Goal: Ask a question

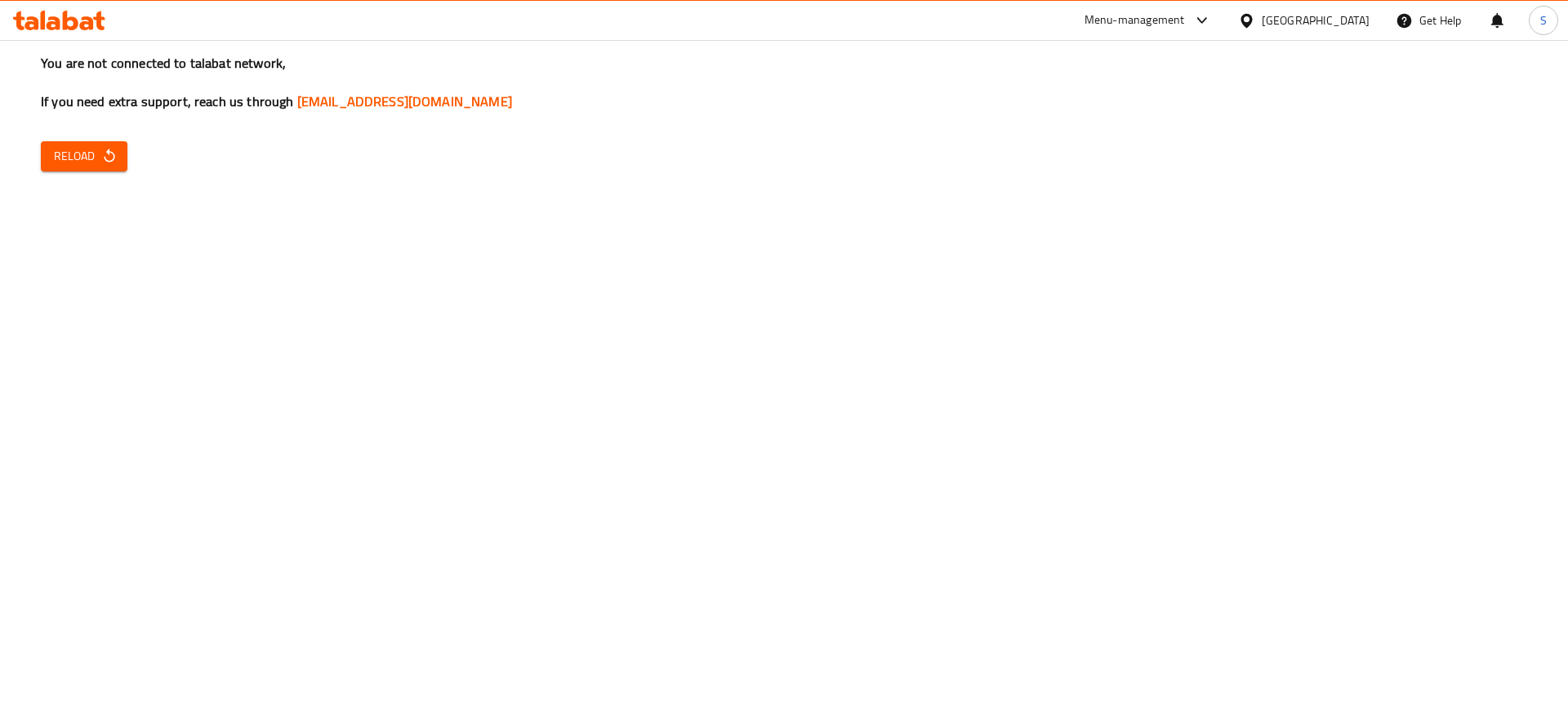
click at [101, 159] on icon "button" at bounding box center [109, 156] width 17 height 17
click at [465, 54] on h3 "You are not connected to talabat network, If you need extra support, reach us t…" at bounding box center [784, 83] width 1487 height 57
click at [110, 156] on icon "button" at bounding box center [109, 156] width 17 height 17
click at [72, 160] on span "Reload" at bounding box center [84, 156] width 60 height 21
click at [92, 162] on span "Reload" at bounding box center [84, 156] width 60 height 21
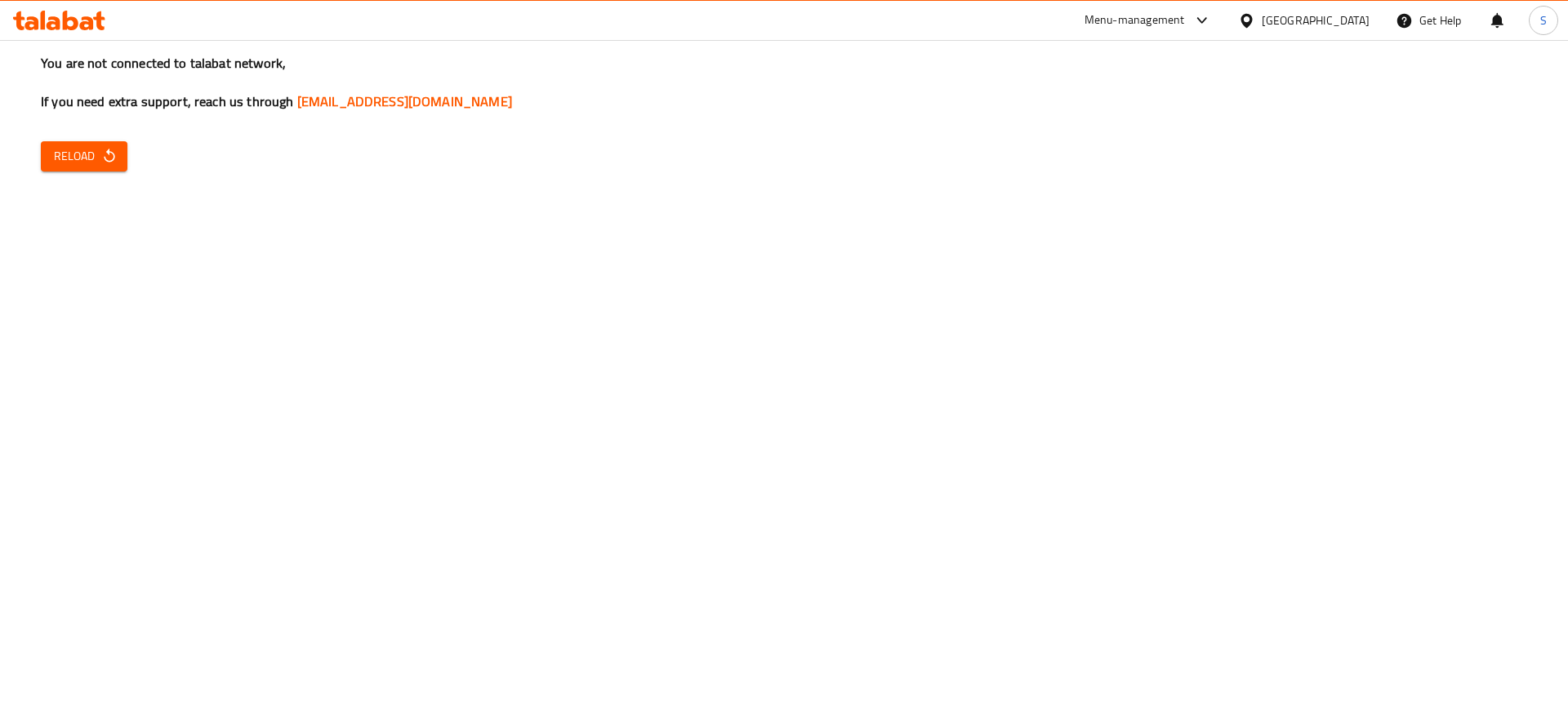
click at [115, 162] on icon "button" at bounding box center [109, 156] width 17 height 17
click at [94, 161] on span "Reload" at bounding box center [84, 156] width 60 height 21
drag, startPoint x: 0, startPoint y: 0, endPoint x: 96, endPoint y: 161, distance: 187.4
click at [96, 161] on span "Reload" at bounding box center [84, 156] width 60 height 21
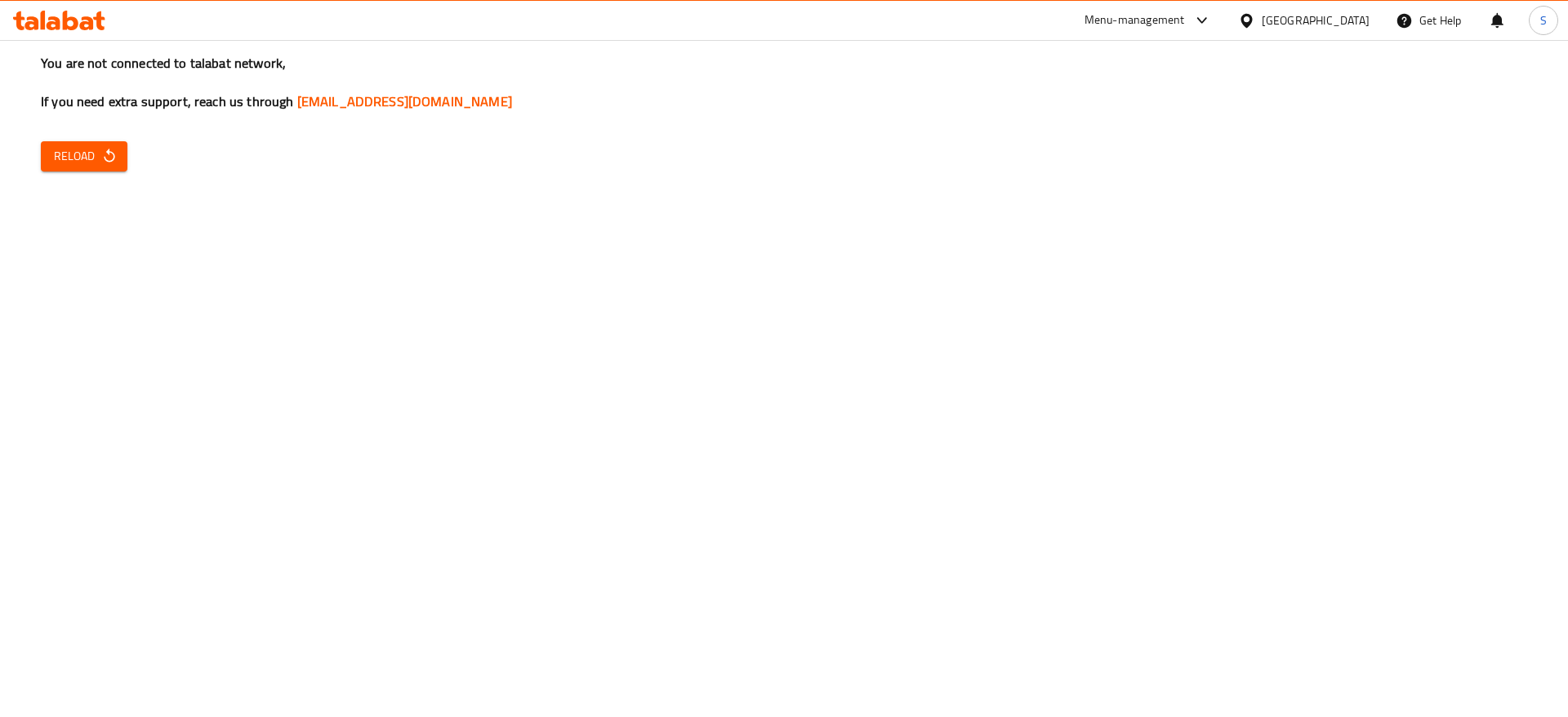
click at [118, 154] on button "Reload" at bounding box center [84, 156] width 87 height 31
click at [108, 155] on icon "button" at bounding box center [109, 156] width 17 height 17
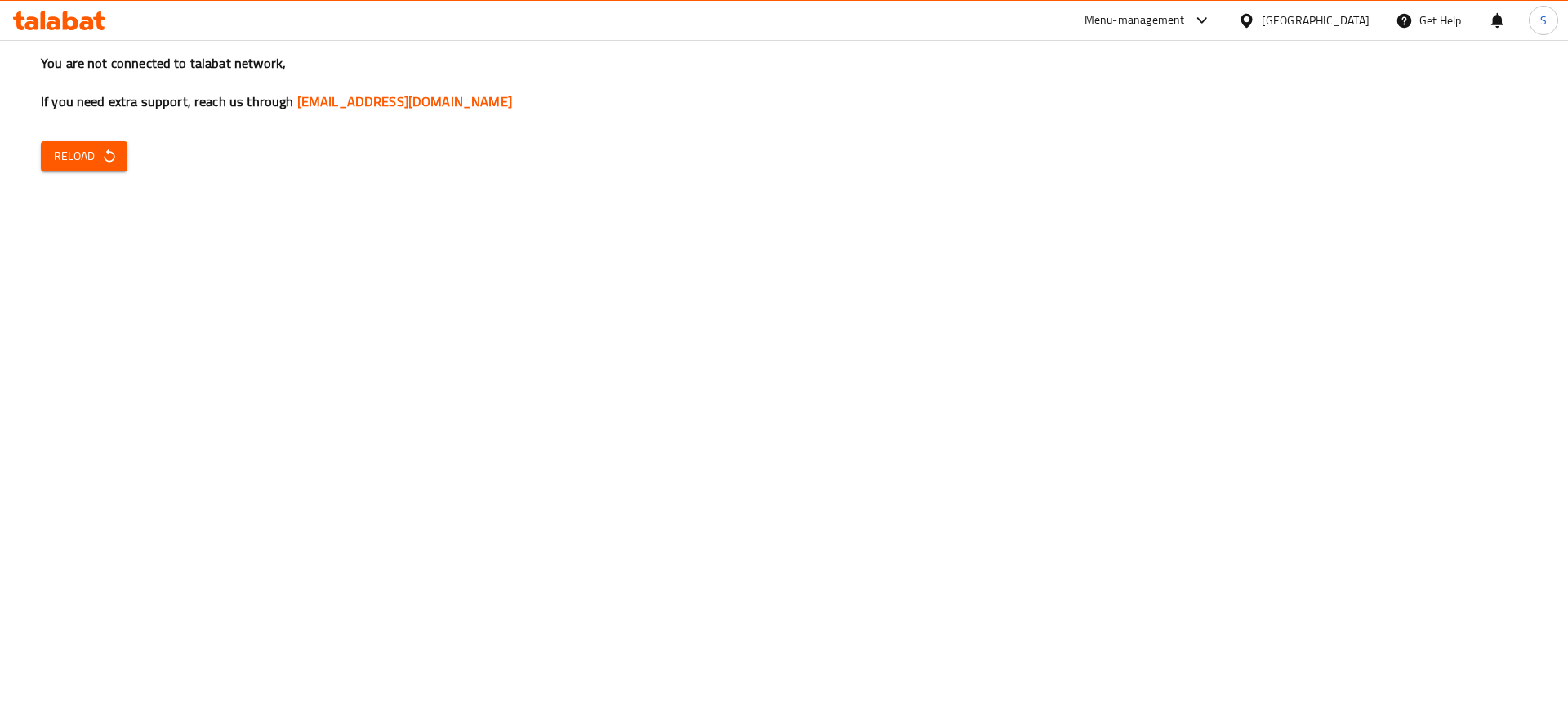
drag, startPoint x: 733, startPoint y: 56, endPoint x: 136, endPoint y: 114, distance: 599.8
click at [136, 114] on div "You are not connected to talabat network, If you need extra support, reach us t…" at bounding box center [784, 358] width 1568 height 717
click at [90, 155] on span "Reload" at bounding box center [84, 156] width 60 height 21
drag, startPoint x: 504, startPoint y: 108, endPoint x: 303, endPoint y: 101, distance: 201.1
click at [303, 101] on h3 "You are not connected to talabat network, If you need extra support, reach us t…" at bounding box center [784, 83] width 1487 height 57
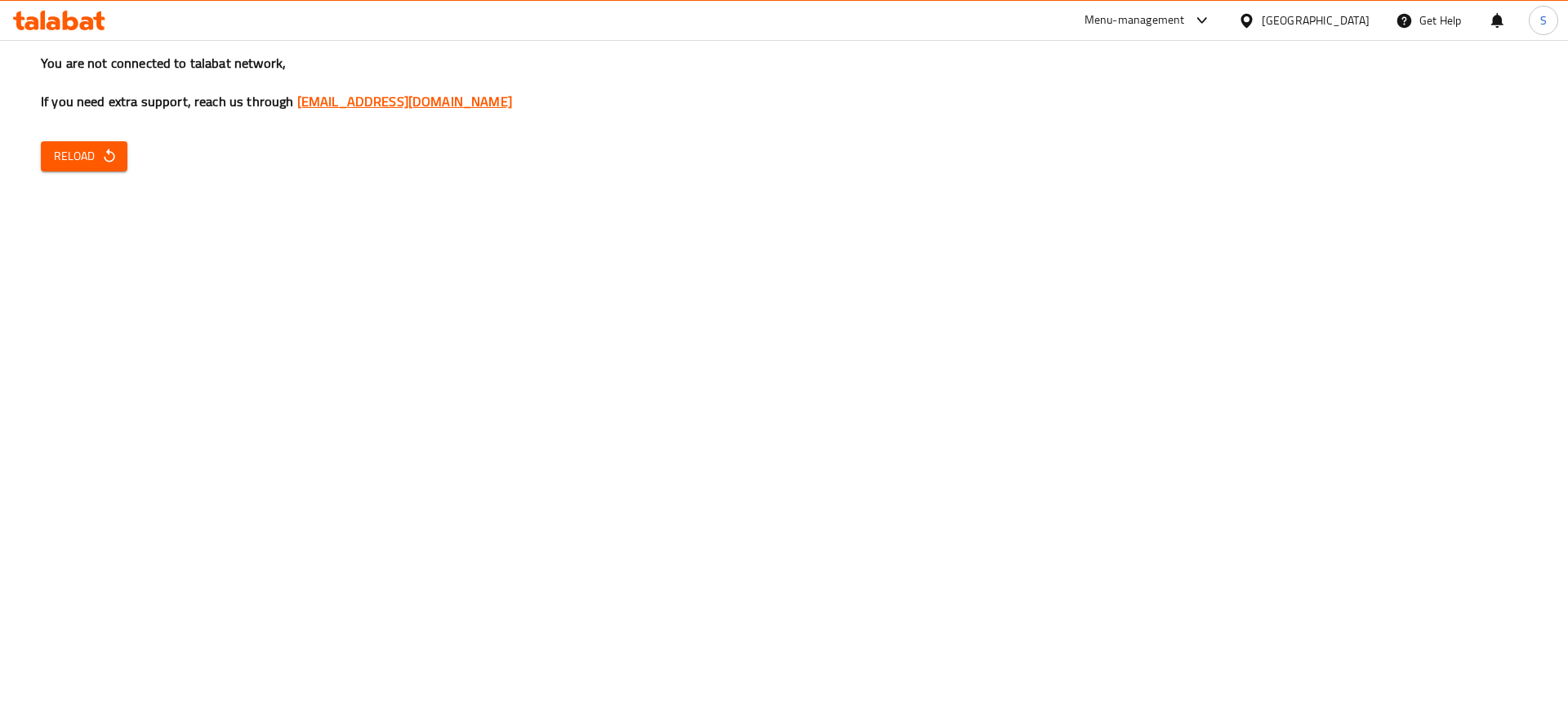
click at [345, 98] on link "[EMAIL_ADDRESS][DOMAIN_NAME]" at bounding box center [404, 101] width 215 height 25
click at [707, 282] on div "You are not connected to talabat network, If you need extra support, reach us t…" at bounding box center [784, 358] width 1568 height 717
click at [1225, 34] on div "Menu-management" at bounding box center [1148, 21] width 153 height 40
click at [1185, 21] on div "Menu-management" at bounding box center [1135, 21] width 101 height 20
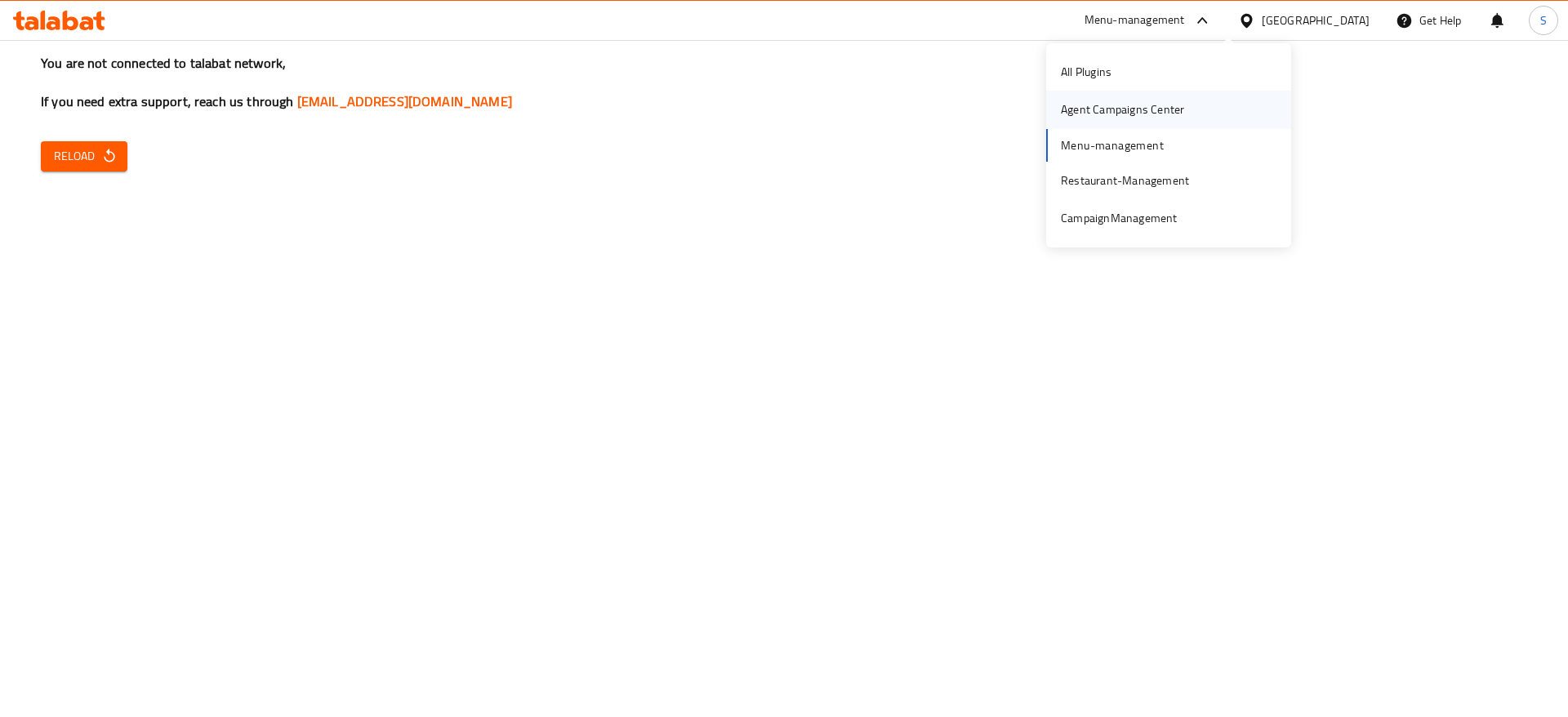
click at [1148, 105] on div "Agent Campaigns Center" at bounding box center [1122, 110] width 124 height 18
click at [1342, 29] on div "[GEOGRAPHIC_DATA]" at bounding box center [1315, 21] width 108 height 18
click at [1418, 14] on div "Get Help" at bounding box center [1429, 21] width 66 height 40
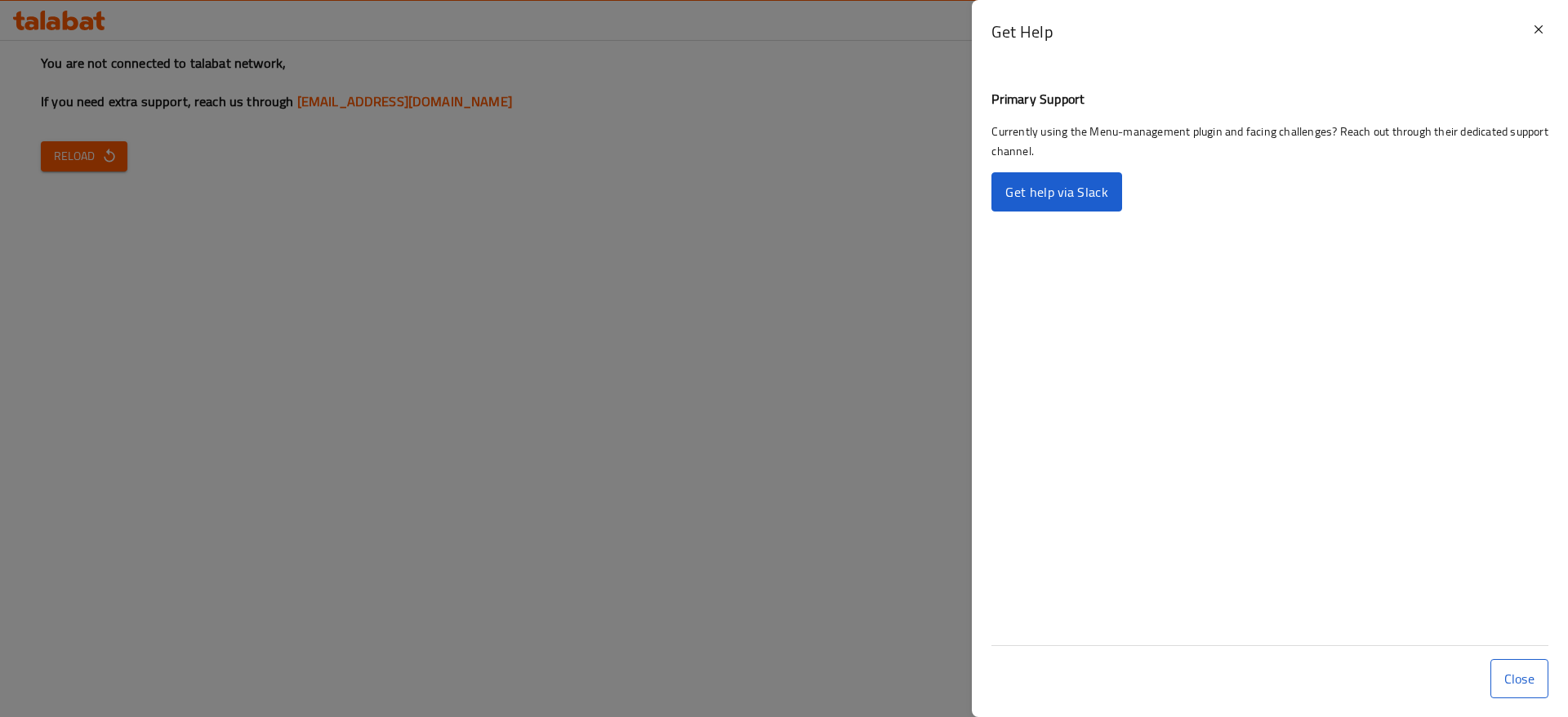
click at [1098, 201] on link "Get help via Slack" at bounding box center [1056, 192] width 130 height 40
click at [722, 193] on div at bounding box center [784, 358] width 1568 height 717
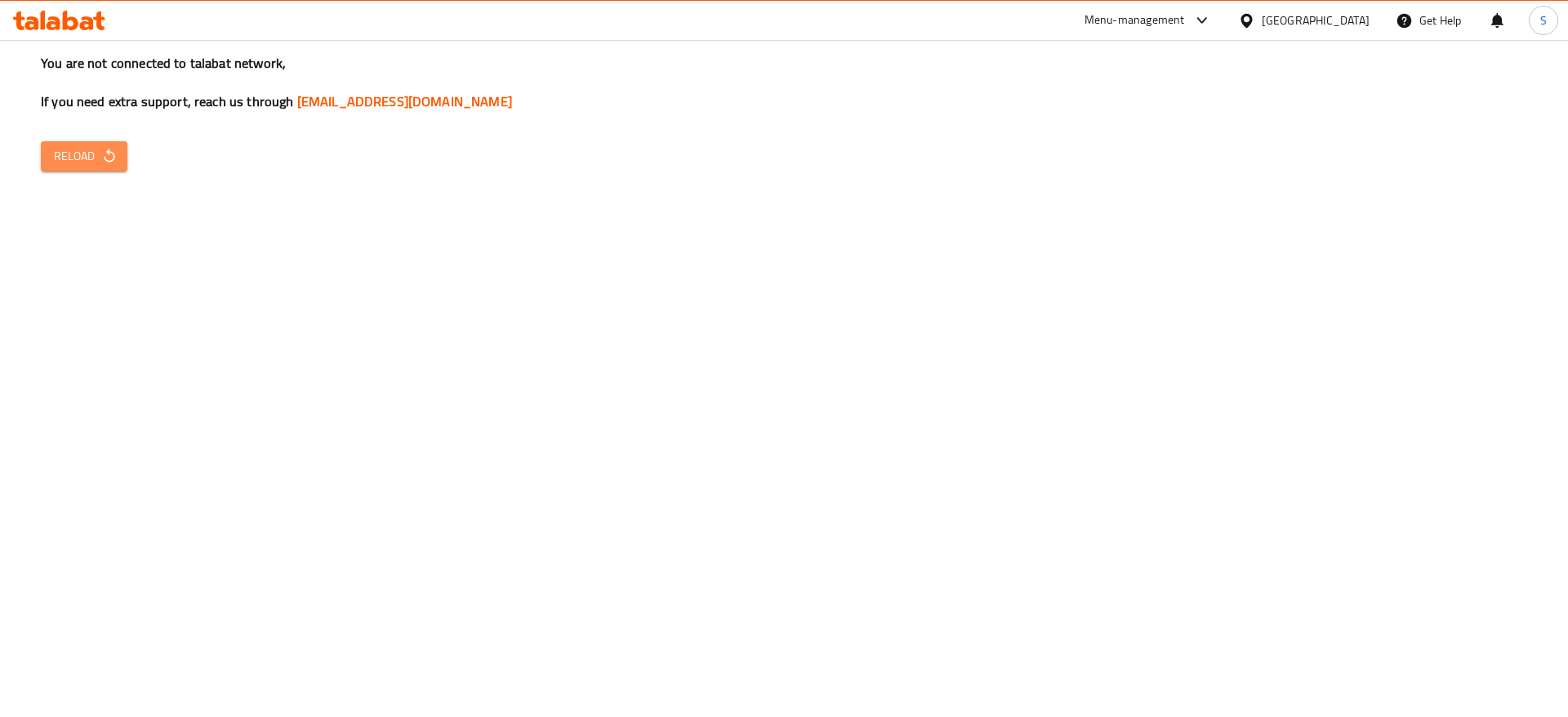
click at [103, 155] on icon "button" at bounding box center [109, 156] width 17 height 17
click at [1185, 15] on div "Menu-management" at bounding box center [1135, 21] width 101 height 20
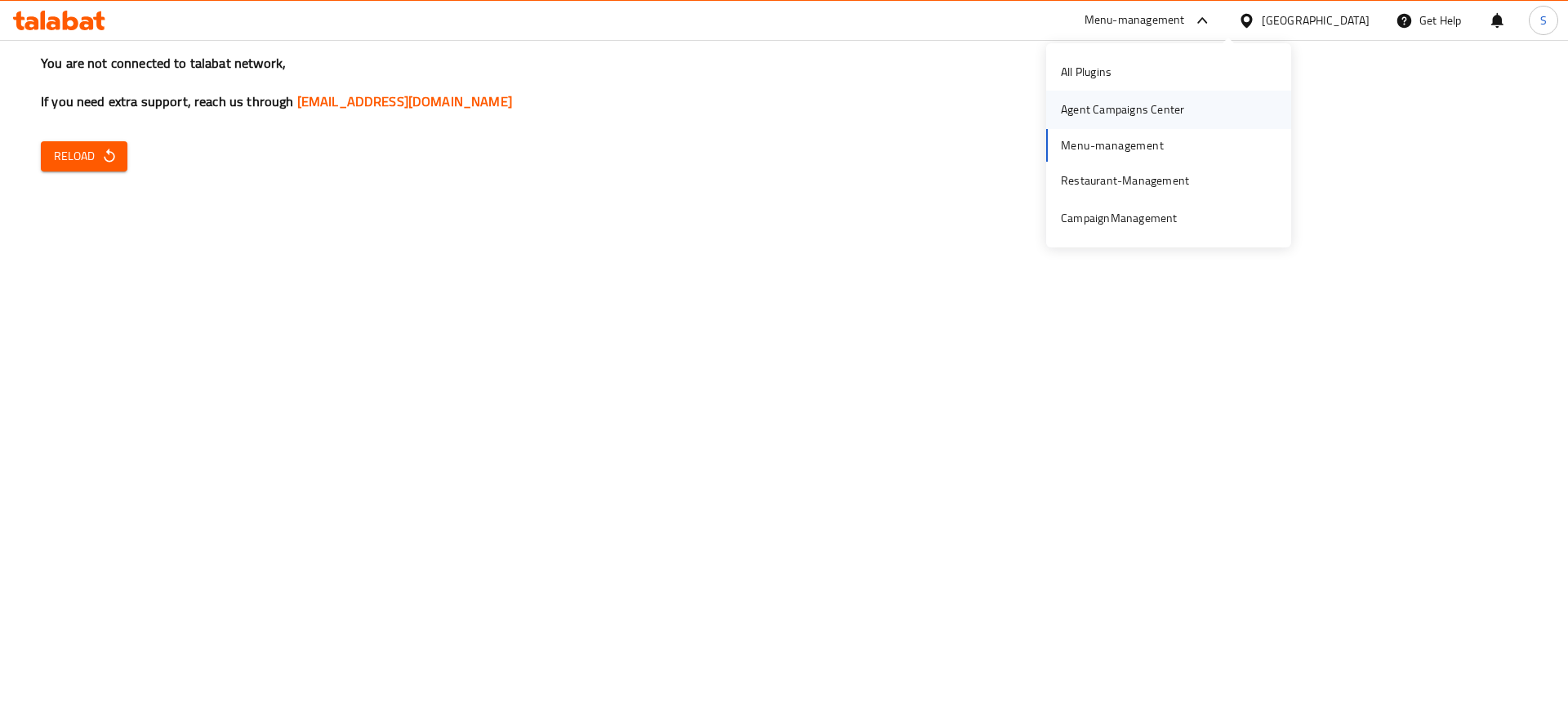
click at [1152, 105] on div "Agent Campaigns Center" at bounding box center [1122, 110] width 124 height 18
click at [73, 154] on span "Reload" at bounding box center [84, 156] width 60 height 21
click at [879, 123] on div "You are not connected to talabat network, If you need extra support, reach us t…" at bounding box center [784, 358] width 1568 height 717
